Goal: Transaction & Acquisition: Purchase product/service

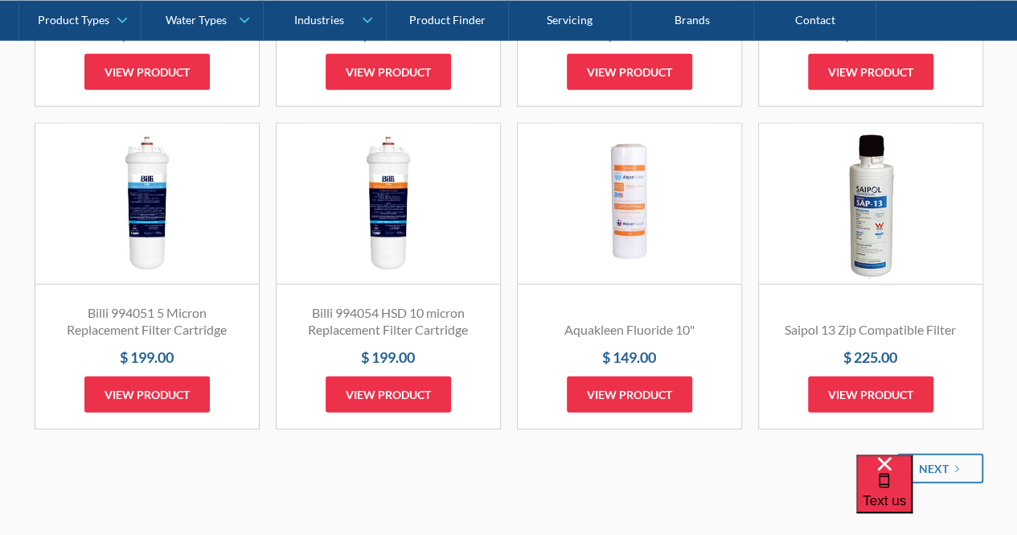
scroll to position [1882, 0]
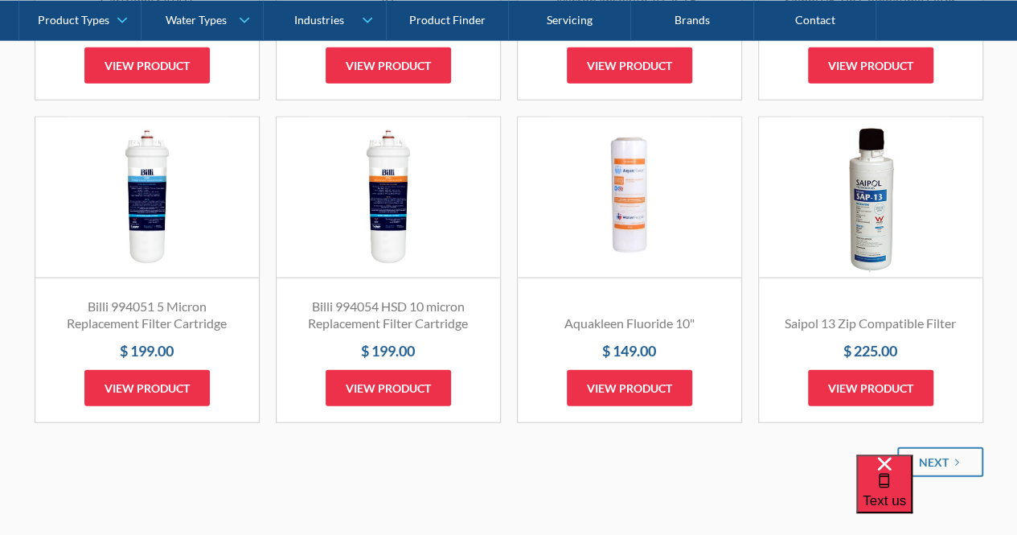
click at [161, 240] on link "Fits Most Brands Best Seller" at bounding box center [146, 197] width 223 height 161
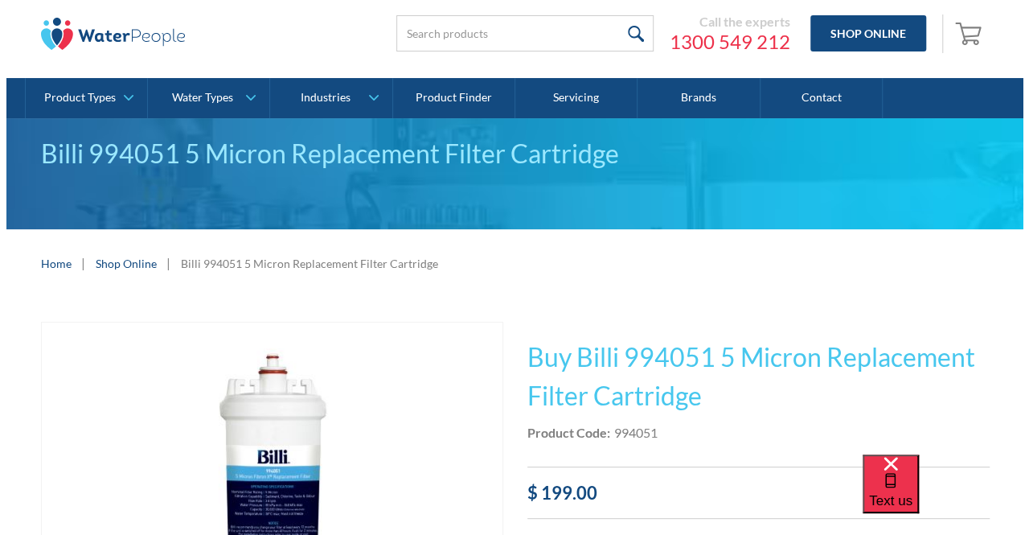
scroll to position [40, 0]
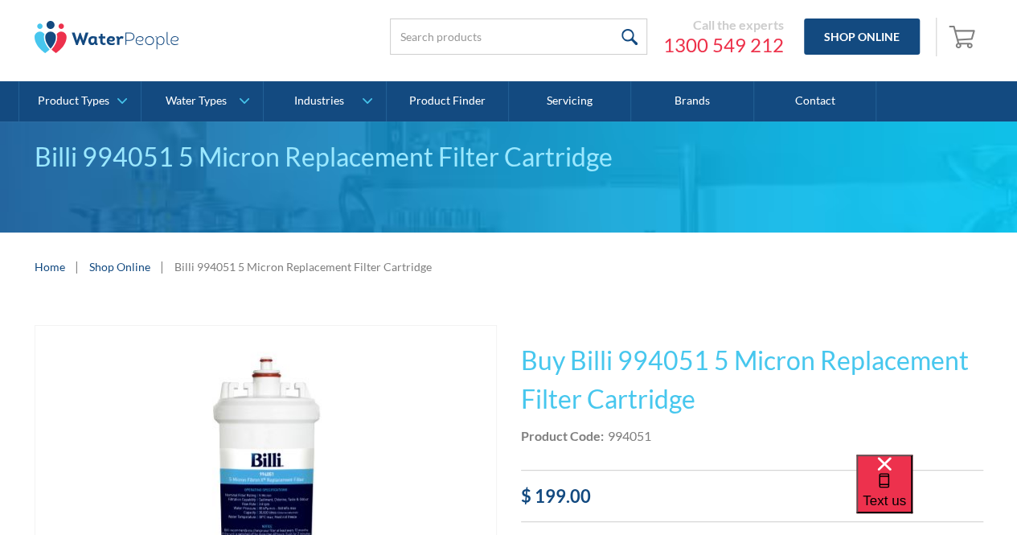
click at [275, 407] on img "open lightbox" at bounding box center [266, 521] width 390 height 390
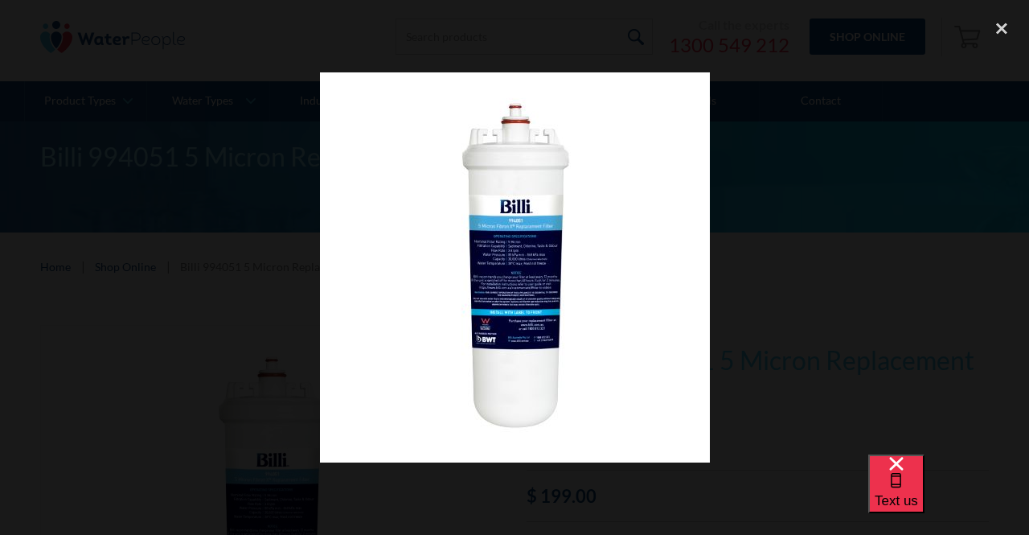
click at [846, 176] on div at bounding box center [514, 266] width 1029 height 513
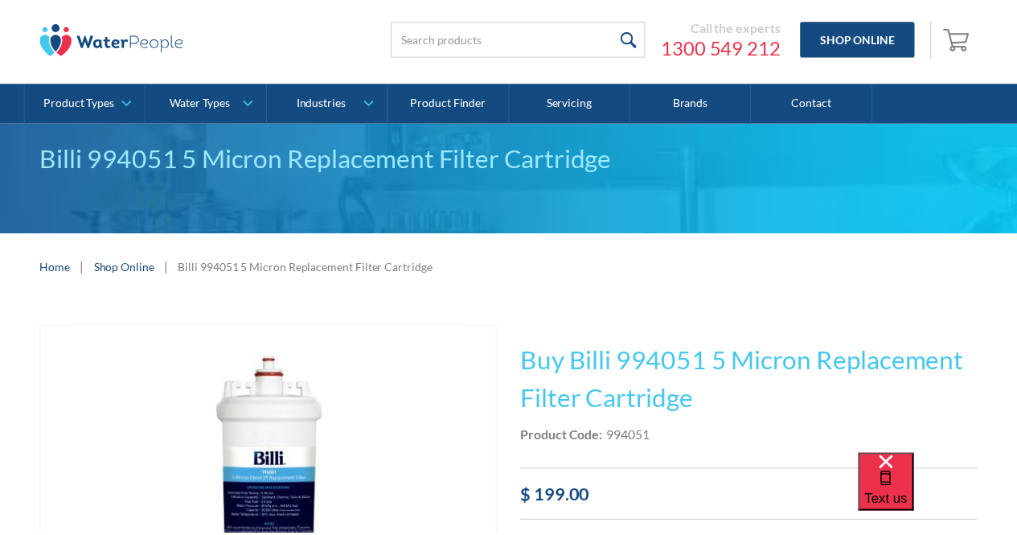
scroll to position [220, 0]
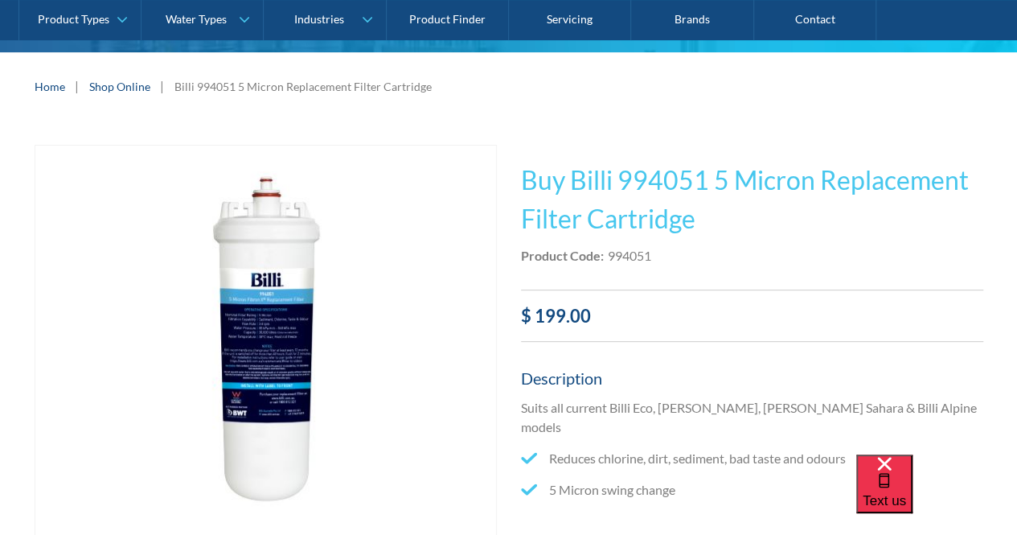
click at [409, 282] on img "open lightbox" at bounding box center [266, 340] width 390 height 390
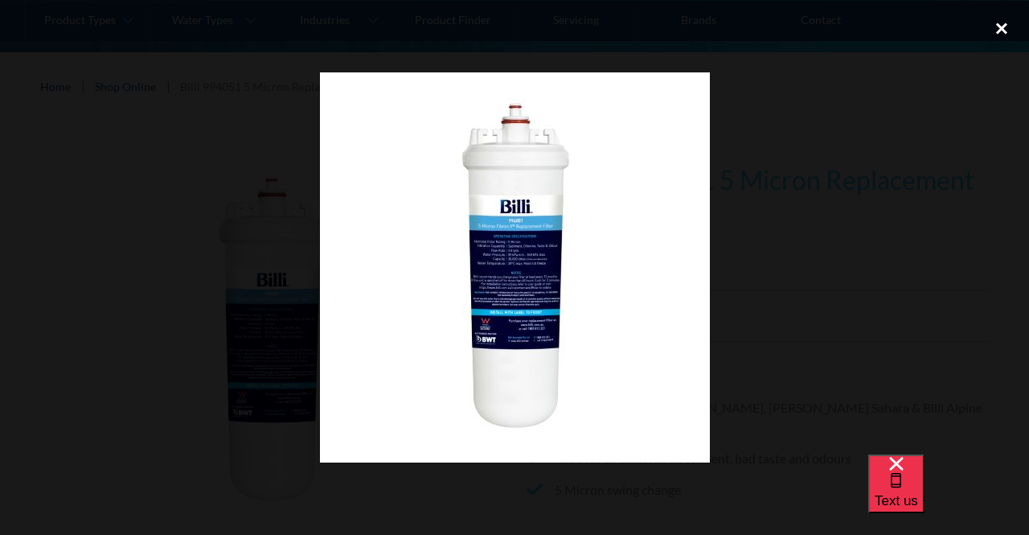
click at [1005, 31] on div "close lightbox" at bounding box center [1001, 27] width 55 height 35
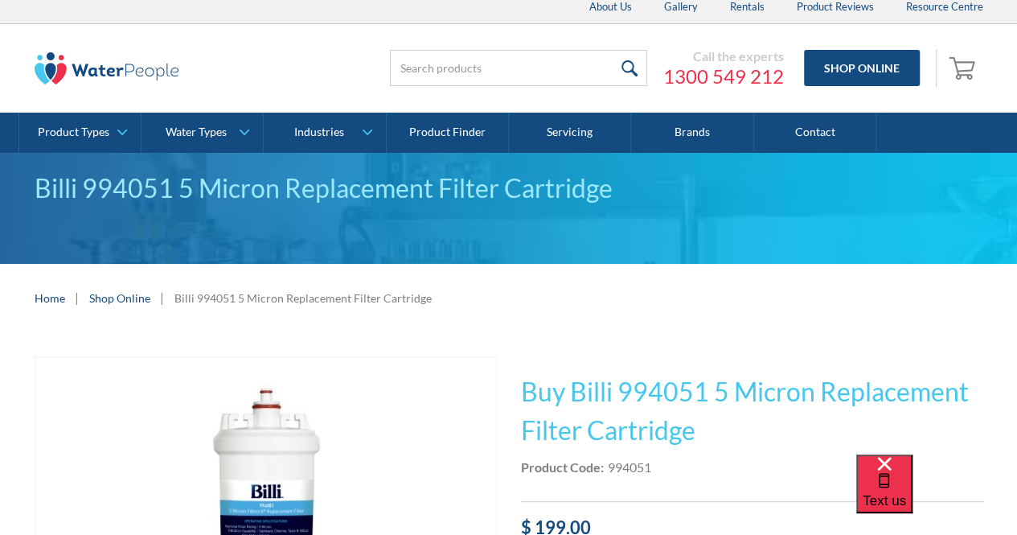
scroll to position [0, 0]
